Goal: Task Accomplishment & Management: Manage account settings

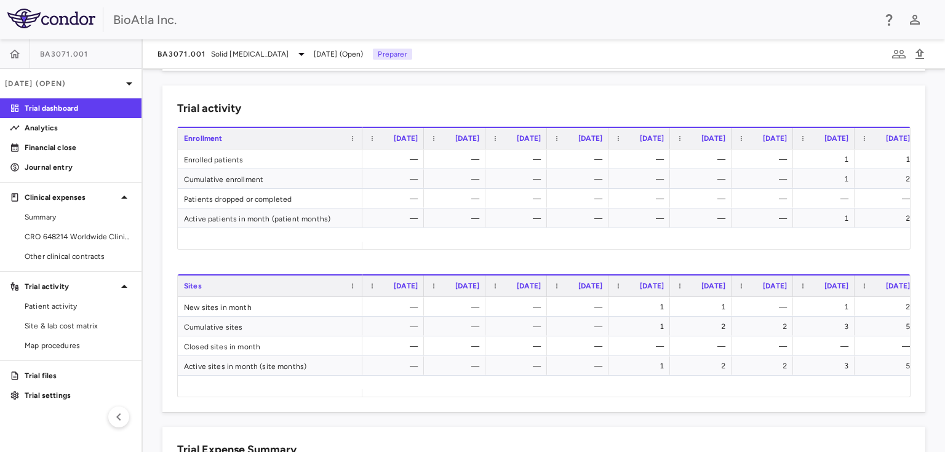
scroll to position [591, 0]
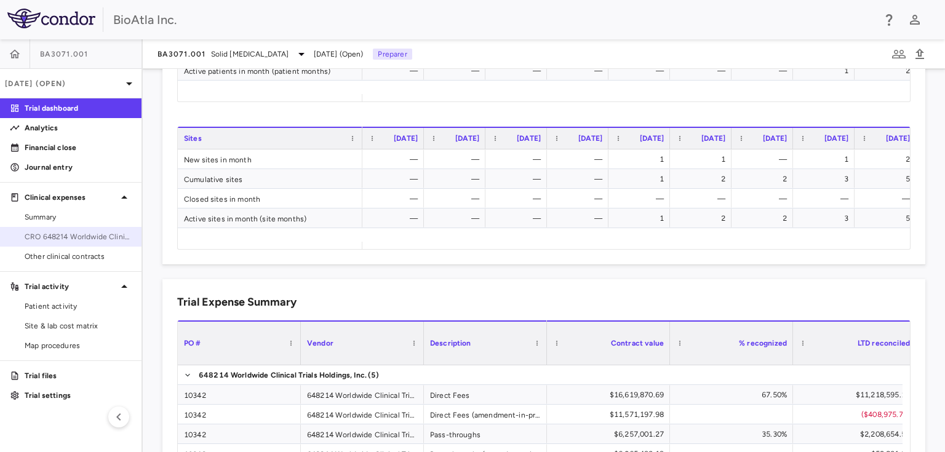
click at [47, 238] on span "CRO 648214 Worldwide Clinical Trials Holdings, Inc." at bounding box center [78, 236] width 107 height 11
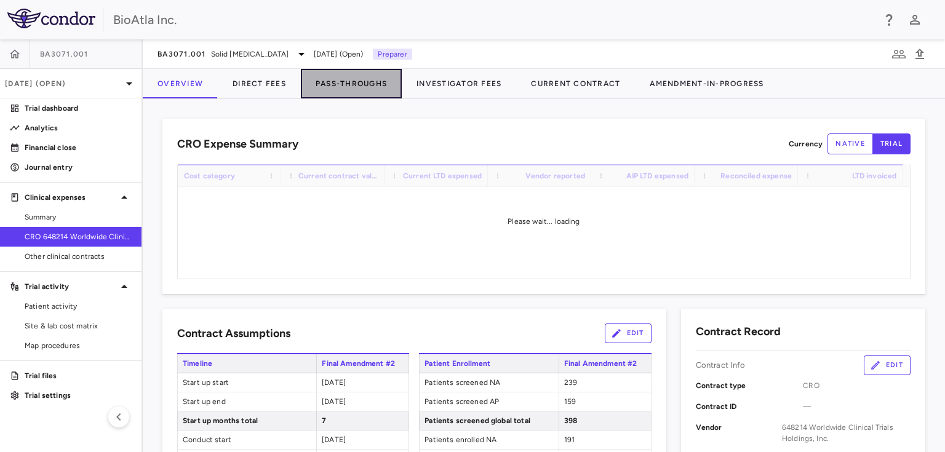
click at [352, 86] on button "Pass-Throughs" at bounding box center [351, 84] width 101 height 30
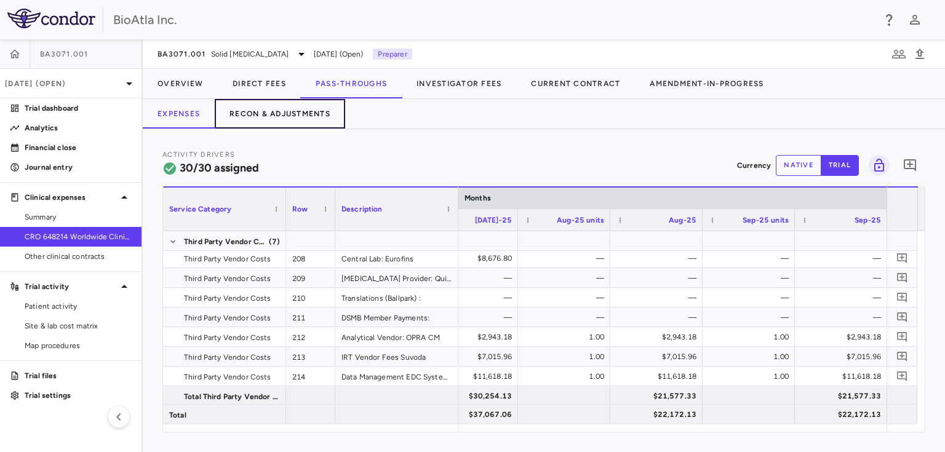
click at [284, 113] on button "Recon & Adjustments" at bounding box center [280, 114] width 130 height 30
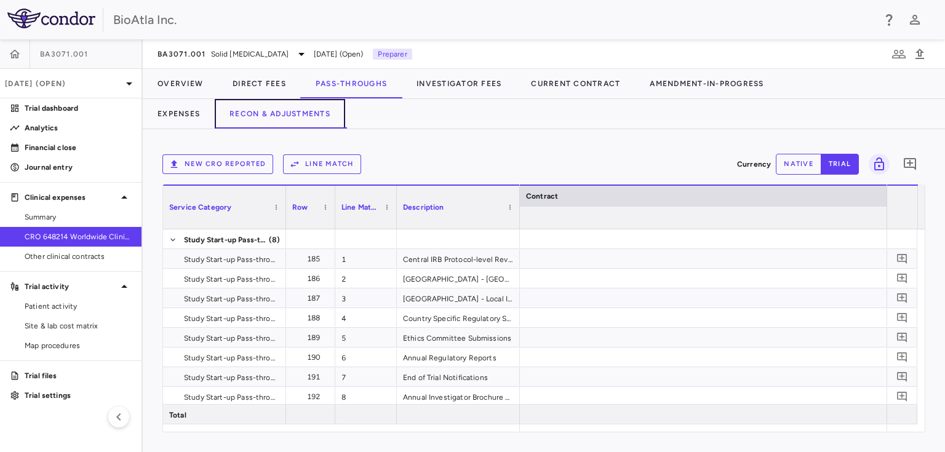
scroll to position [0, 3510]
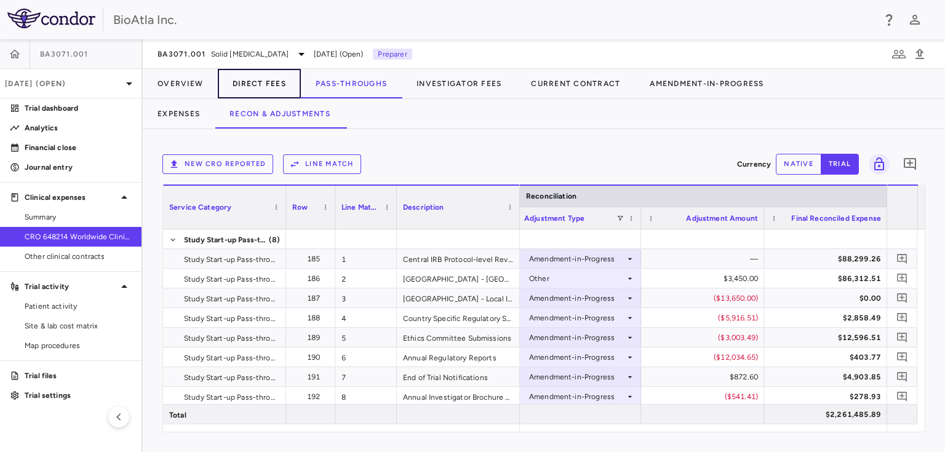
click at [271, 90] on button "Direct Fees" at bounding box center [259, 84] width 83 height 30
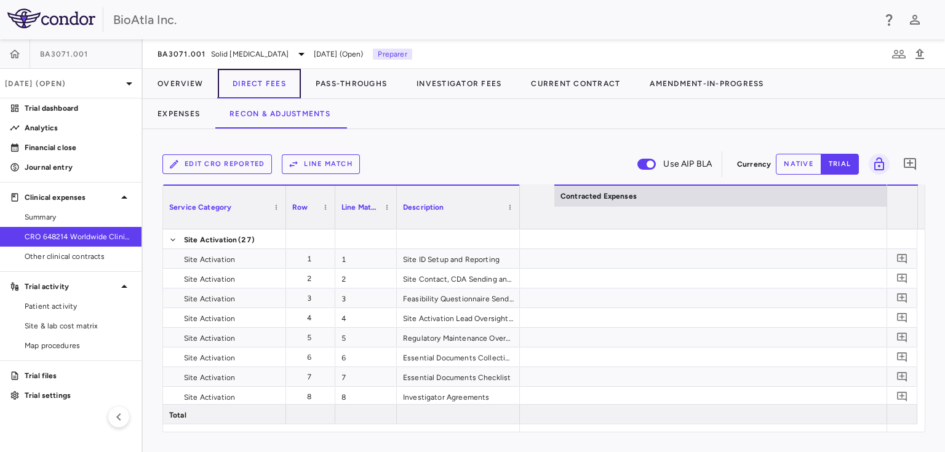
scroll to position [0, 2462]
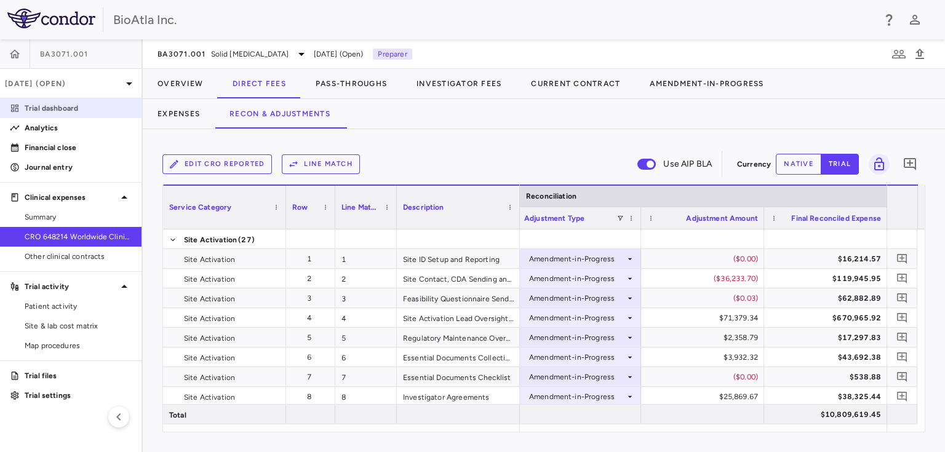
click at [33, 109] on p "Trial dashboard" at bounding box center [78, 108] width 107 height 11
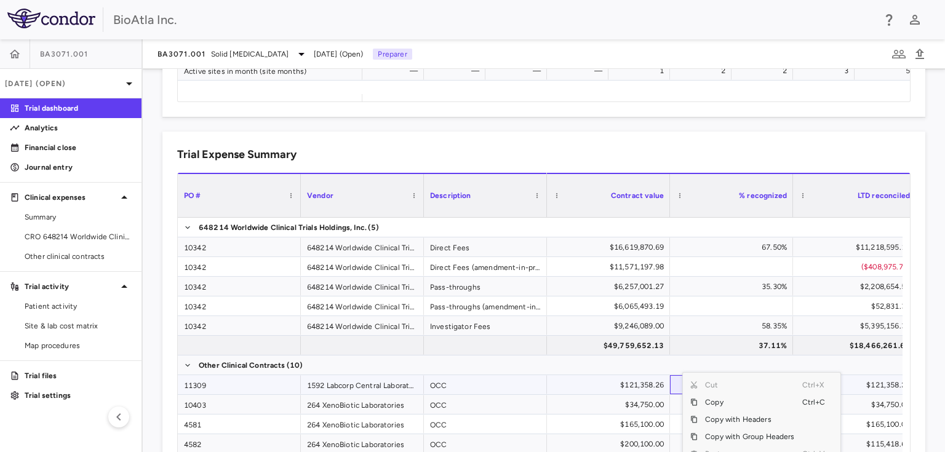
scroll to position [77, 0]
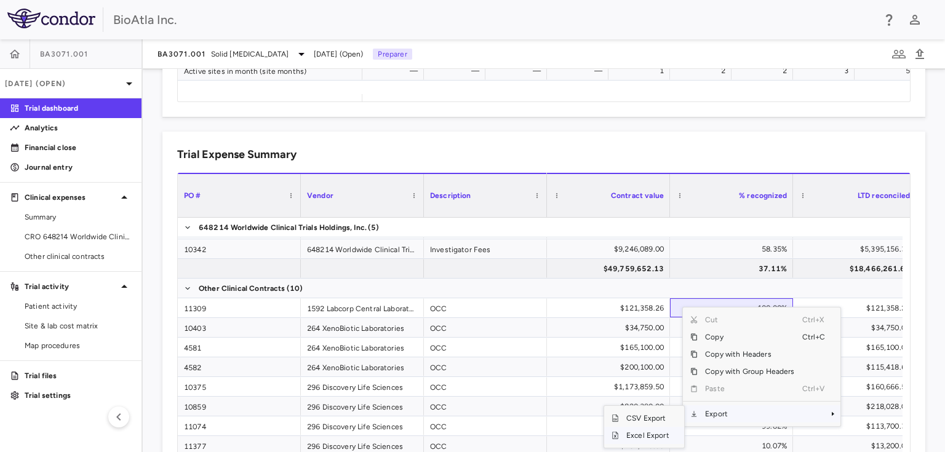
click at [640, 436] on span "Excel Export" at bounding box center [648, 435] width 58 height 17
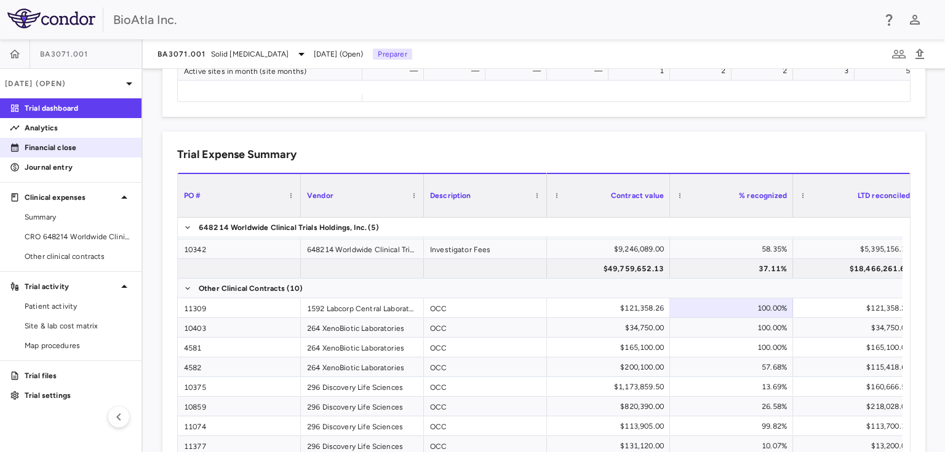
click at [47, 143] on p "Financial close" at bounding box center [78, 147] width 107 height 11
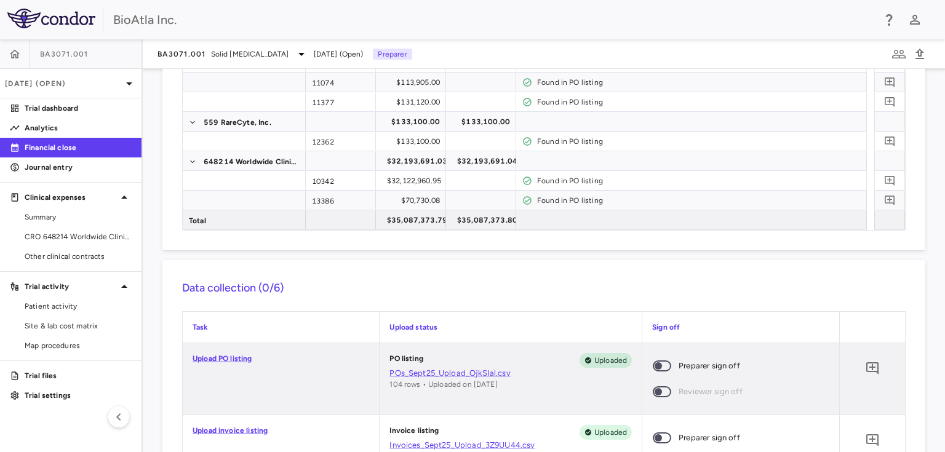
scroll to position [443, 0]
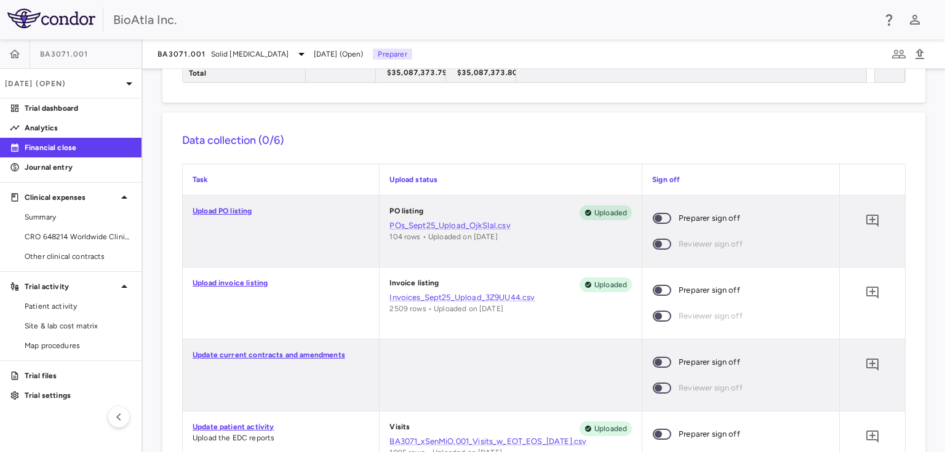
click at [664, 288] on span at bounding box center [662, 291] width 33 height 26
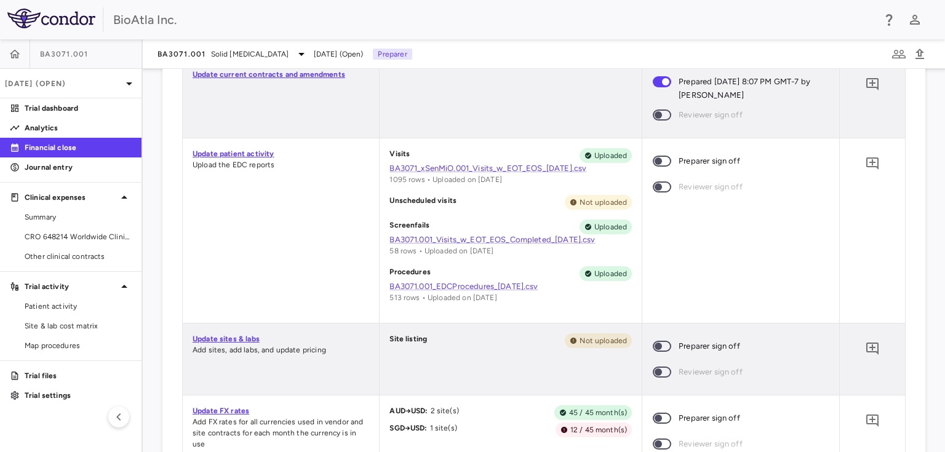
scroll to position [746, 0]
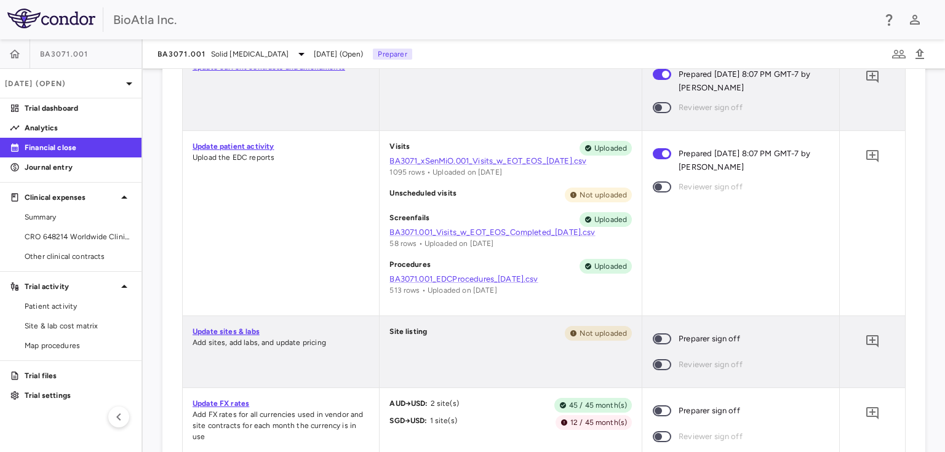
click at [662, 334] on span at bounding box center [662, 339] width 18 height 11
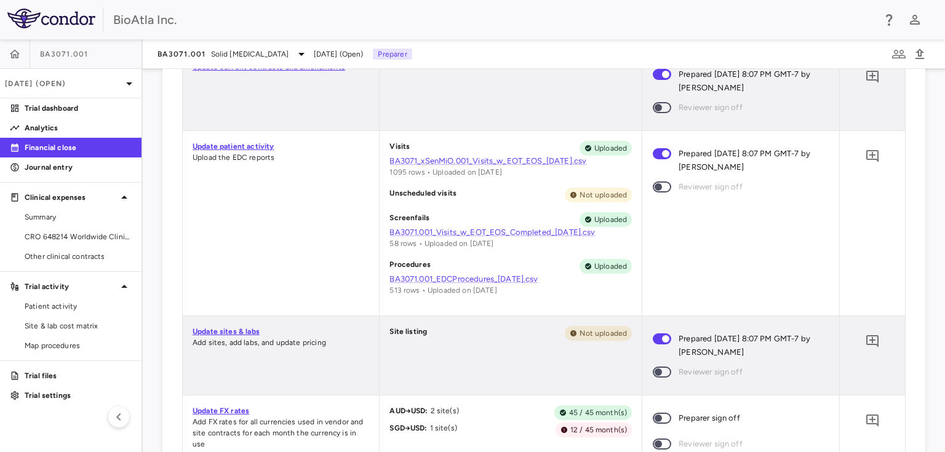
click at [665, 412] on span at bounding box center [662, 419] width 33 height 26
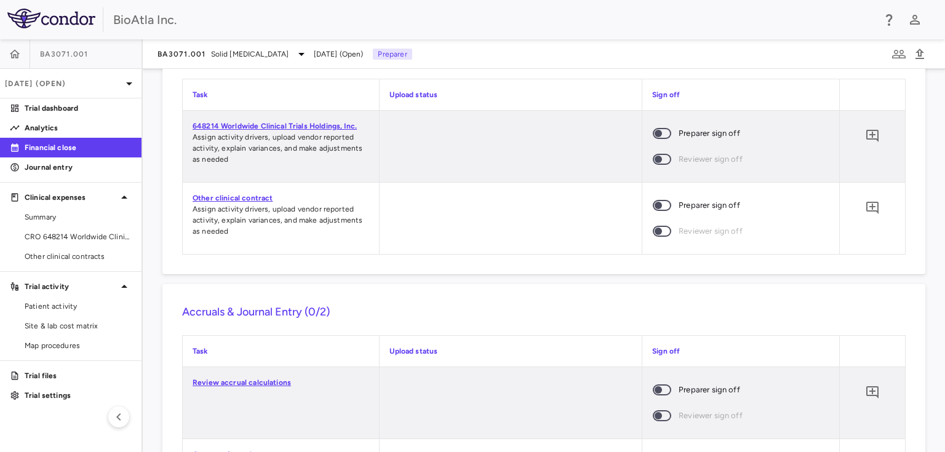
scroll to position [1225, 0]
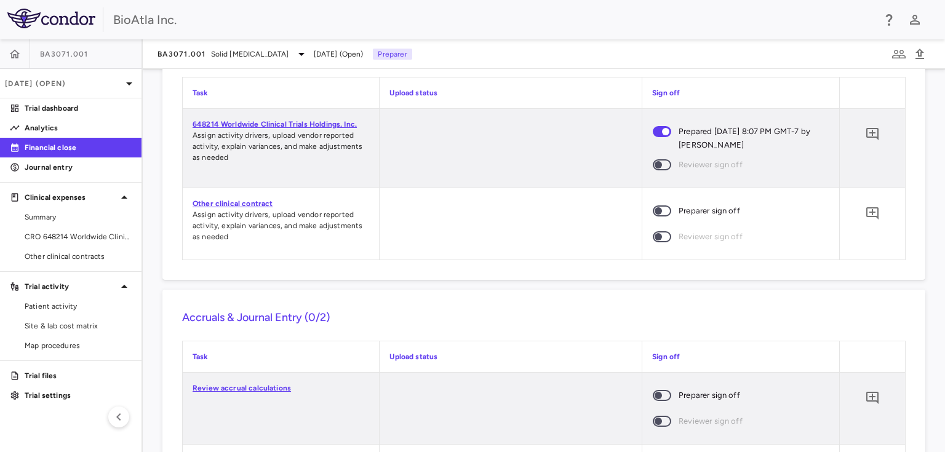
click at [657, 218] on span at bounding box center [662, 211] width 33 height 26
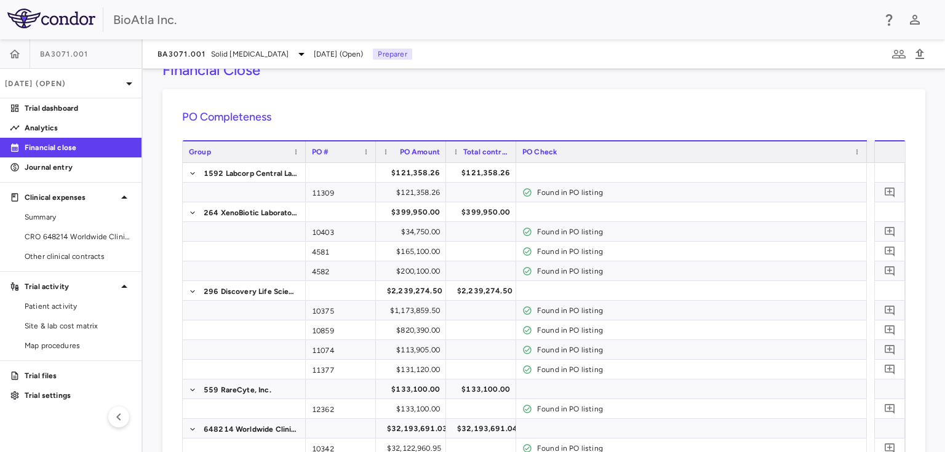
scroll to position [0, 0]
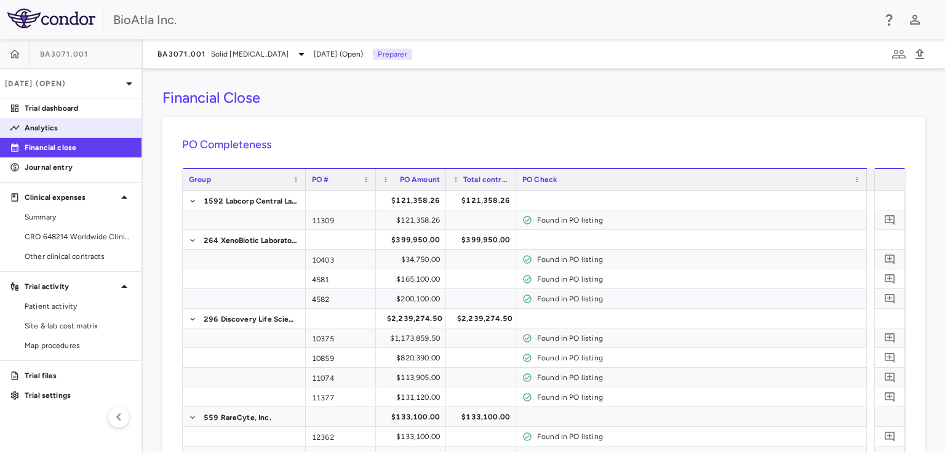
click at [39, 129] on p "Analytics" at bounding box center [78, 127] width 107 height 11
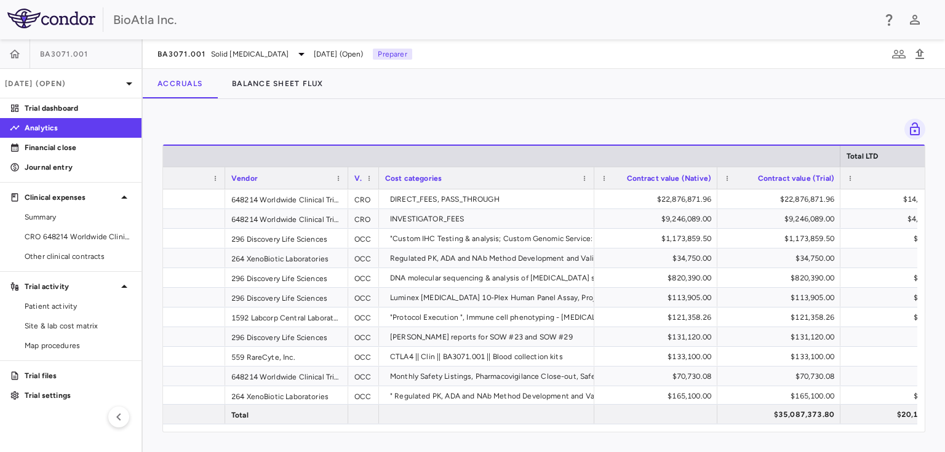
scroll to position [0, 220]
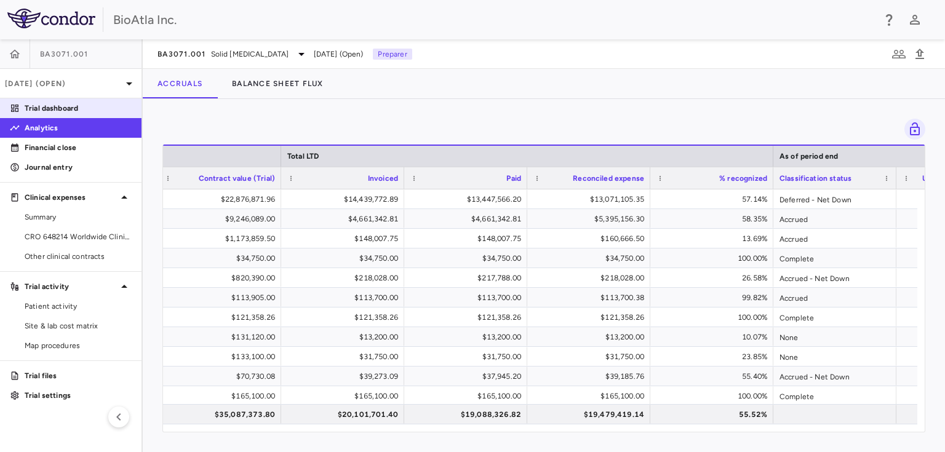
click at [63, 106] on p "Trial dashboard" at bounding box center [78, 108] width 107 height 11
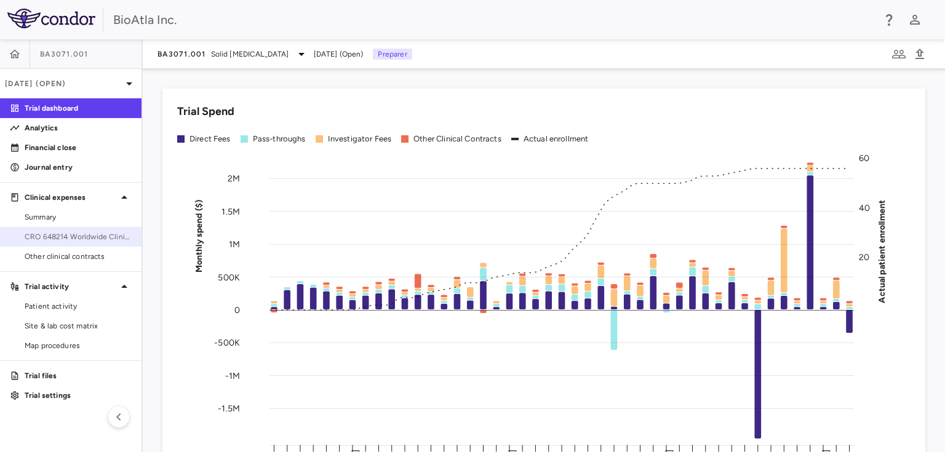
click at [66, 234] on span "CRO 648214 Worldwide Clinical Trials Holdings, Inc." at bounding box center [78, 236] width 107 height 11
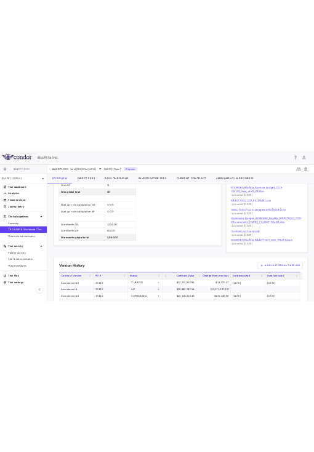
scroll to position [443, 0]
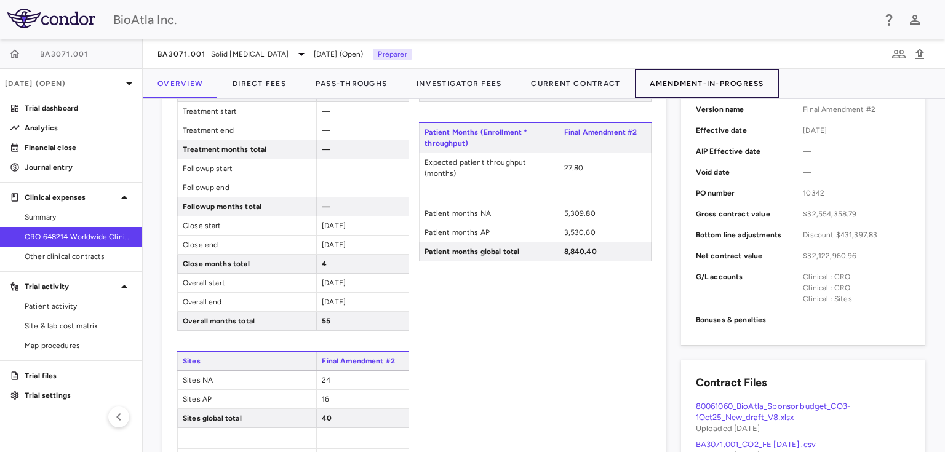
click at [695, 78] on button "Amendment-In-Progress" at bounding box center [706, 84] width 143 height 30
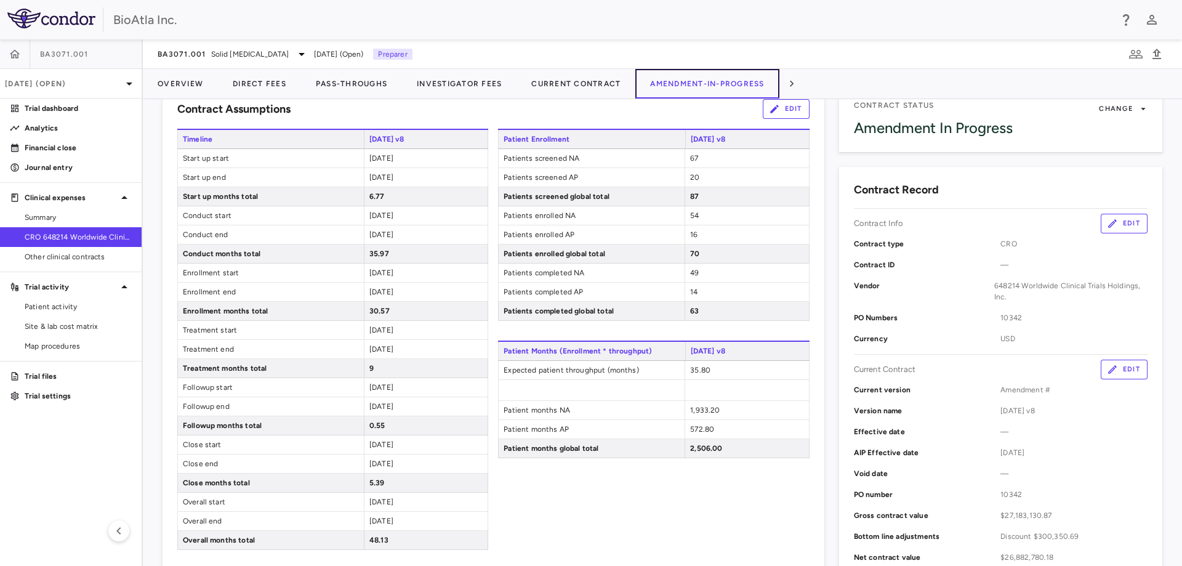
scroll to position [81, 0]
click at [784, 109] on button "Edit" at bounding box center [786, 107] width 47 height 20
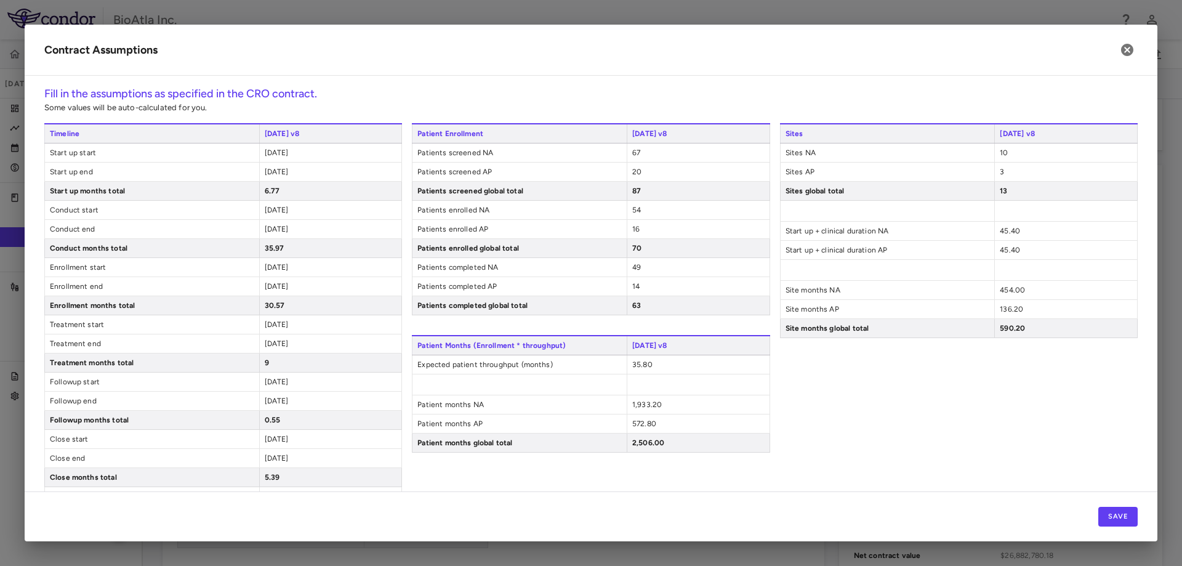
click at [283, 277] on div "[DATE]" at bounding box center [330, 286] width 143 height 18
click at [283, 270] on span "[DATE]" at bounding box center [277, 267] width 24 height 9
type input "**********"
click at [289, 288] on span "[DATE]" at bounding box center [277, 288] width 24 height 9
type input "**********"
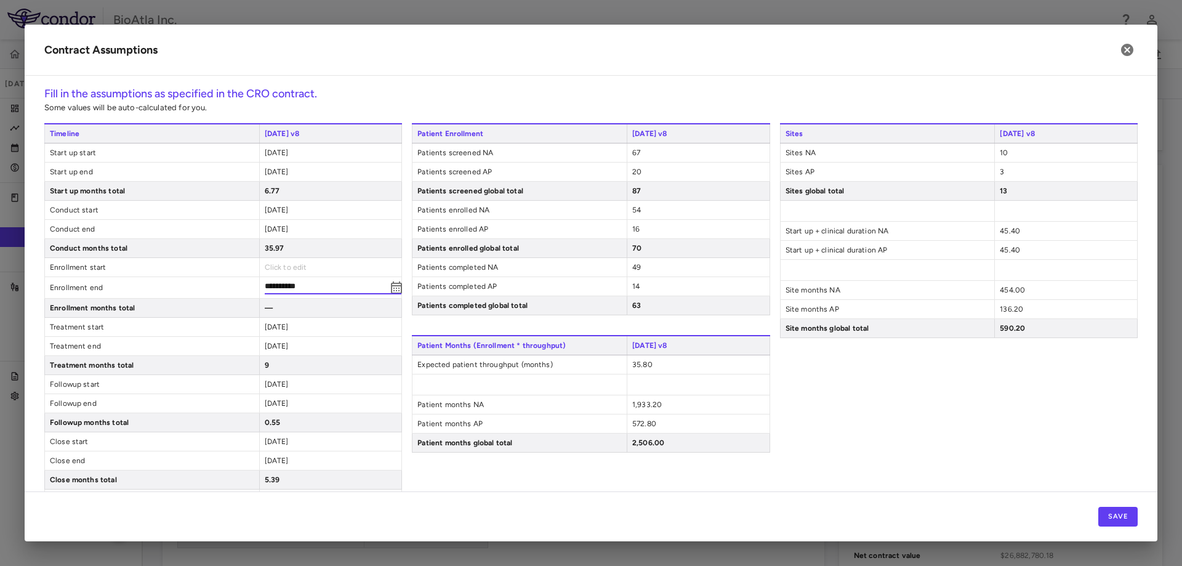
click at [289, 323] on span "[DATE]" at bounding box center [277, 326] width 24 height 9
type input "**********"
click at [297, 340] on div "[DATE]" at bounding box center [330, 346] width 143 height 18
click at [289, 343] on span "[DATE]" at bounding box center [277, 343] width 24 height 9
type input "**********"
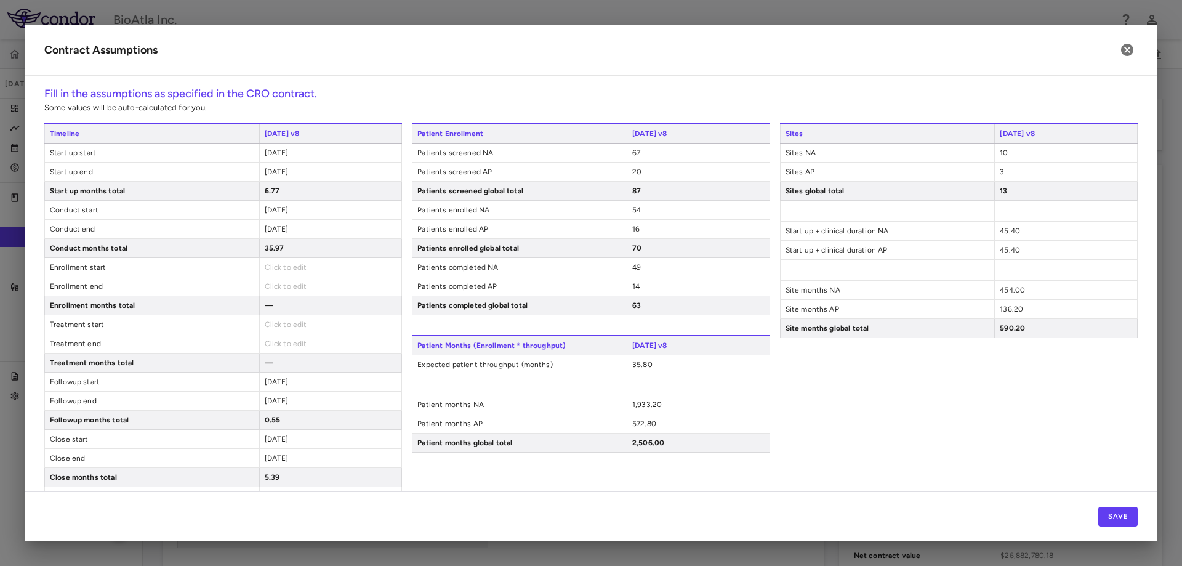
click at [927, 410] on div "Sites [DATE] v8 Sites NA 10 Sites AP 3 Sites global total 13 Start up + clinica…" at bounding box center [959, 333] width 358 height 421
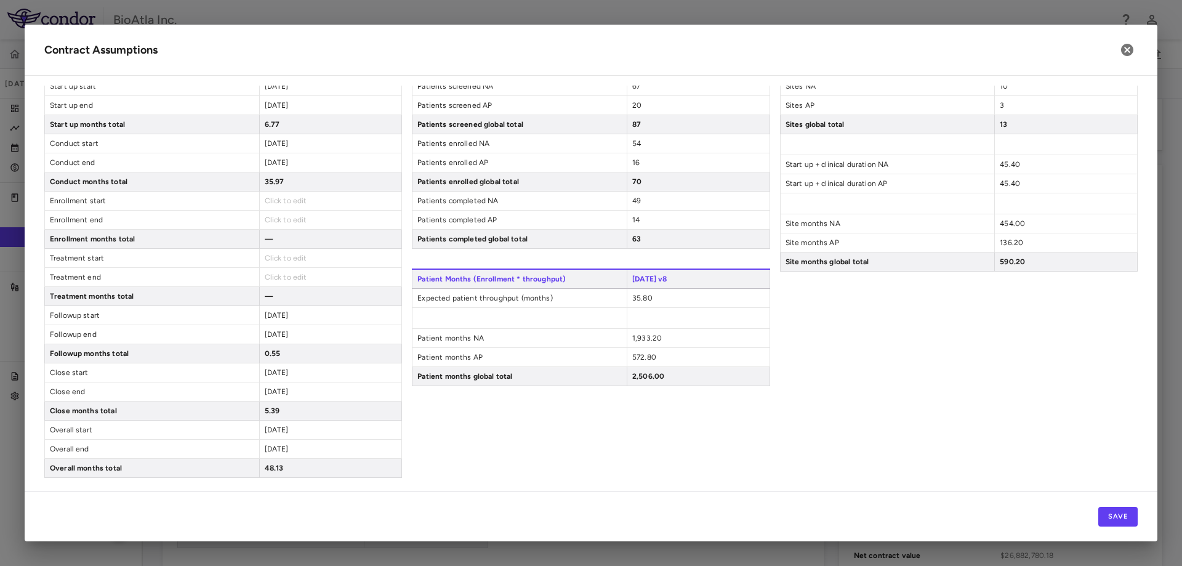
scroll to position [68, 0]
click at [1114, 515] on button "Save" at bounding box center [1117, 517] width 39 height 20
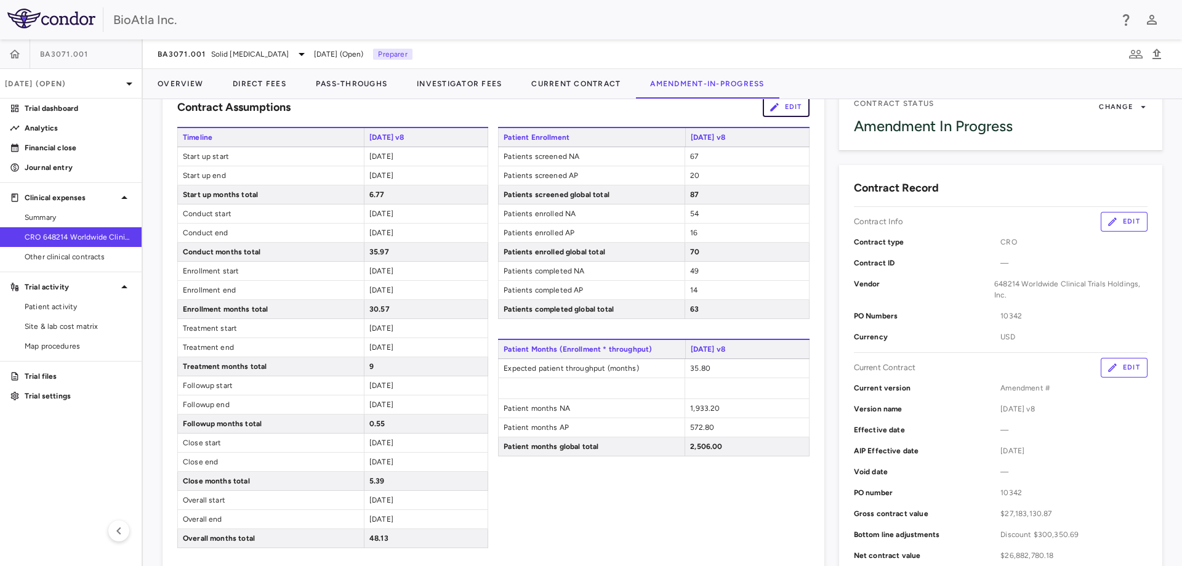
scroll to position [79, 0]
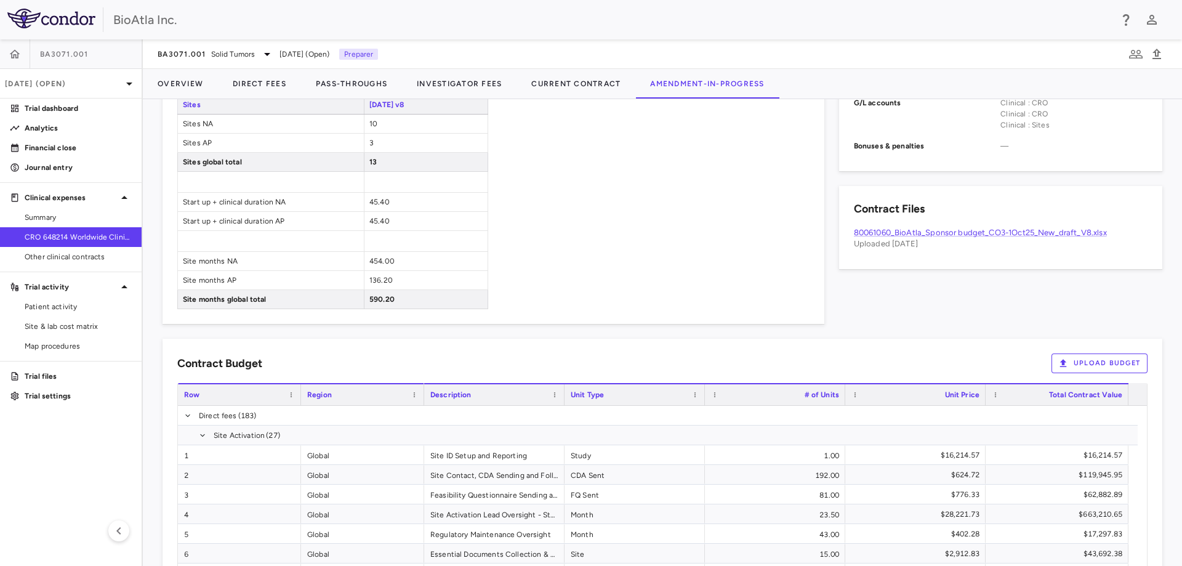
scroll to position [745, 0]
